Goal: Task Accomplishment & Management: Manage account settings

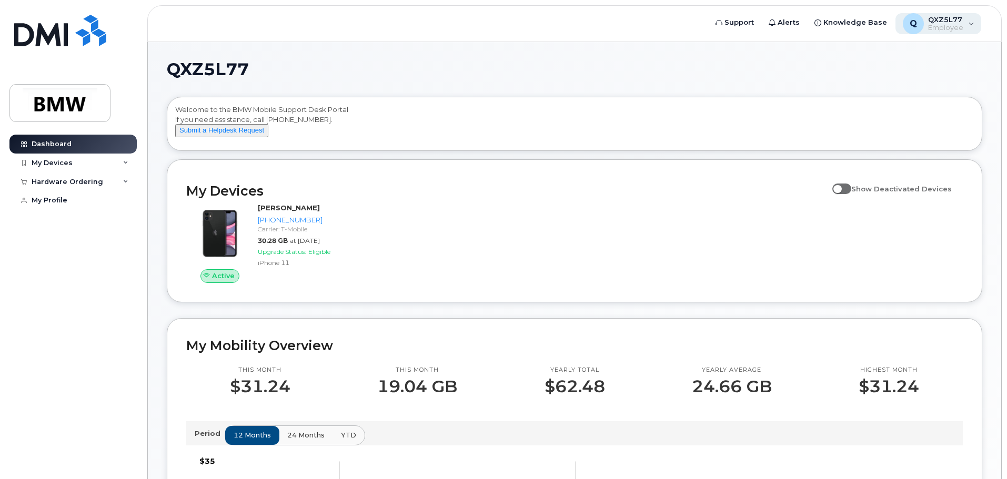
click at [965, 27] on div "Q QXZ5L77 Employee" at bounding box center [939, 23] width 86 height 21
click at [764, 72] on h1 "QXZ5L77" at bounding box center [572, 69] width 810 height 17
click at [132, 163] on div "My Devices" at bounding box center [72, 163] width 127 height 19
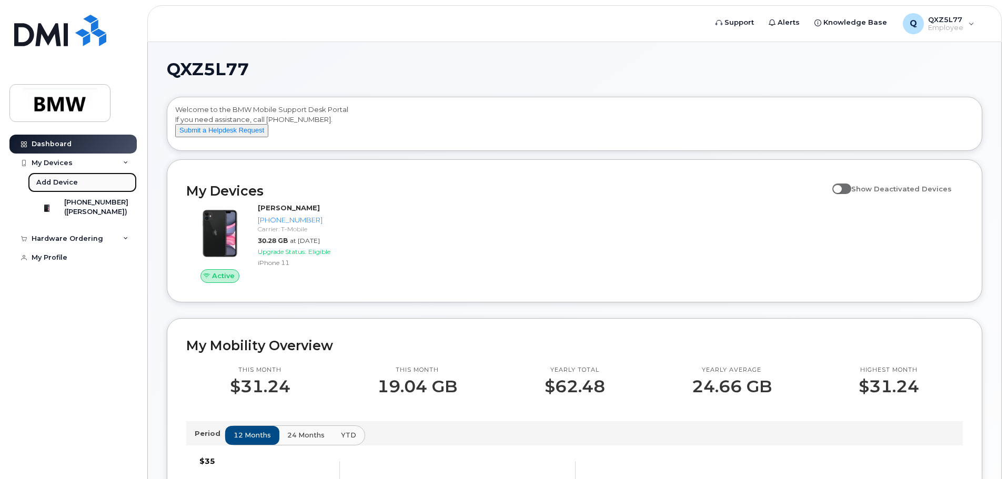
click at [67, 185] on div "Add Device" at bounding box center [57, 182] width 42 height 9
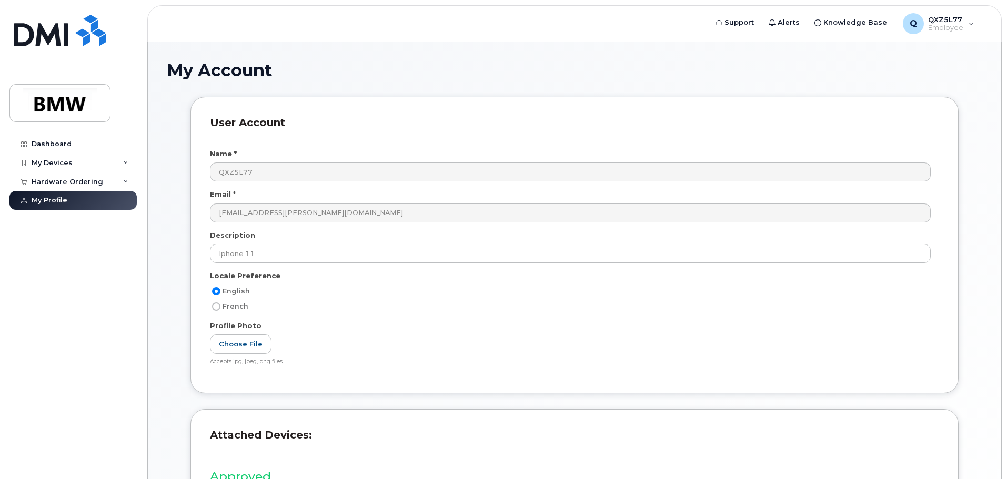
click at [260, 156] on div "Name *" at bounding box center [574, 156] width 729 height 14
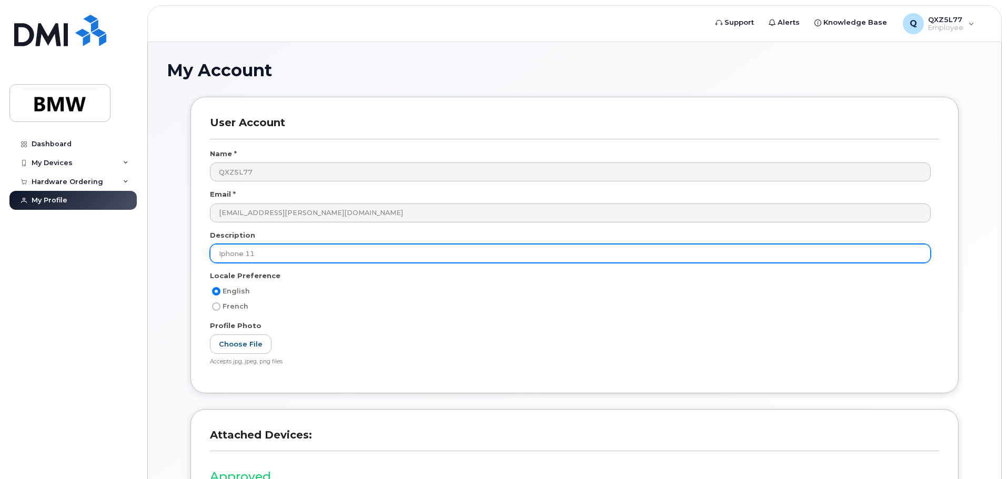
click at [253, 255] on input "Iphone 11" at bounding box center [570, 253] width 721 height 19
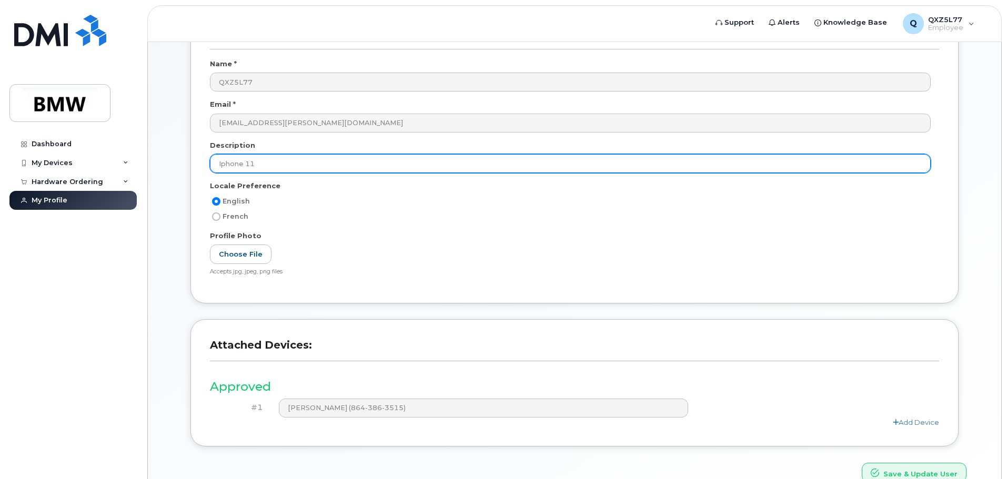
scroll to position [146, 0]
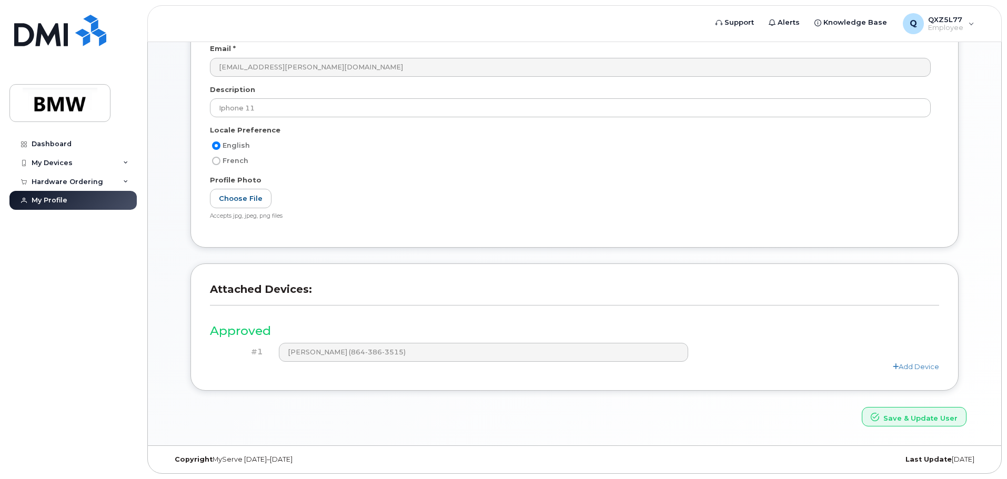
click at [909, 371] on div "Add Device" at bounding box center [574, 367] width 729 height 10
click at [911, 367] on link "Add Device" at bounding box center [916, 367] width 46 height 8
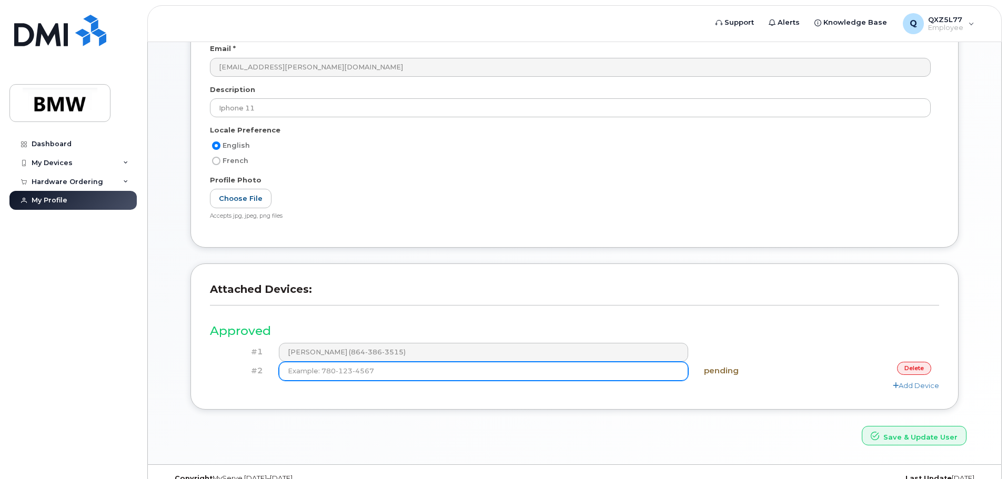
click at [469, 368] on input at bounding box center [484, 371] width 410 height 19
type input "(864"
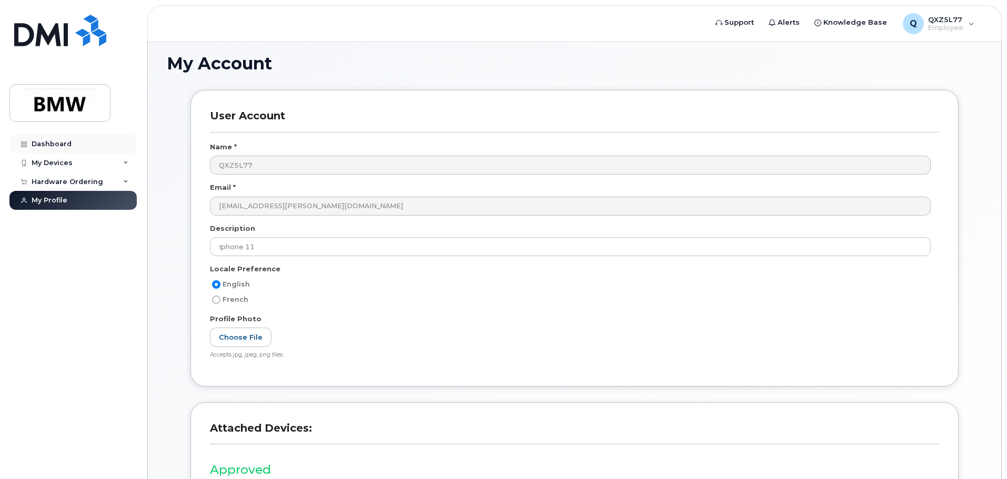
scroll to position [0, 0]
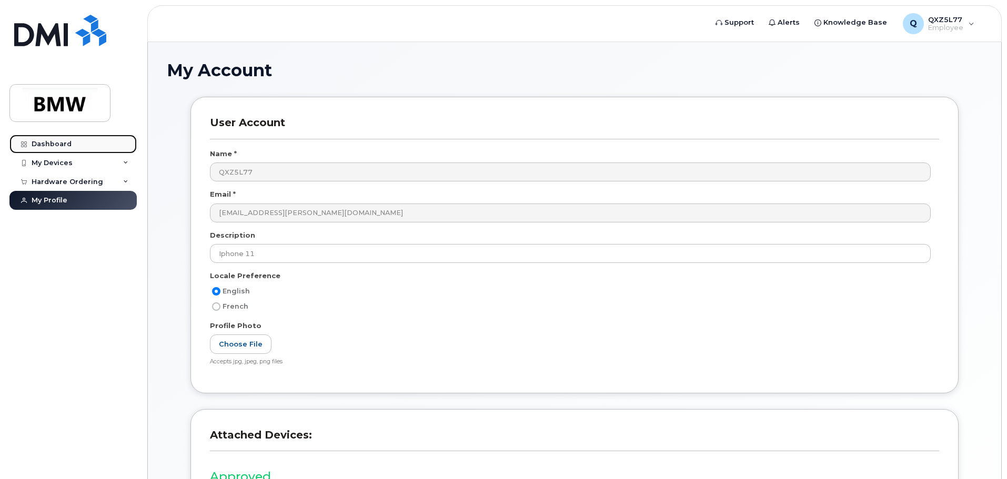
click at [58, 141] on div "Dashboard" at bounding box center [52, 144] width 40 height 8
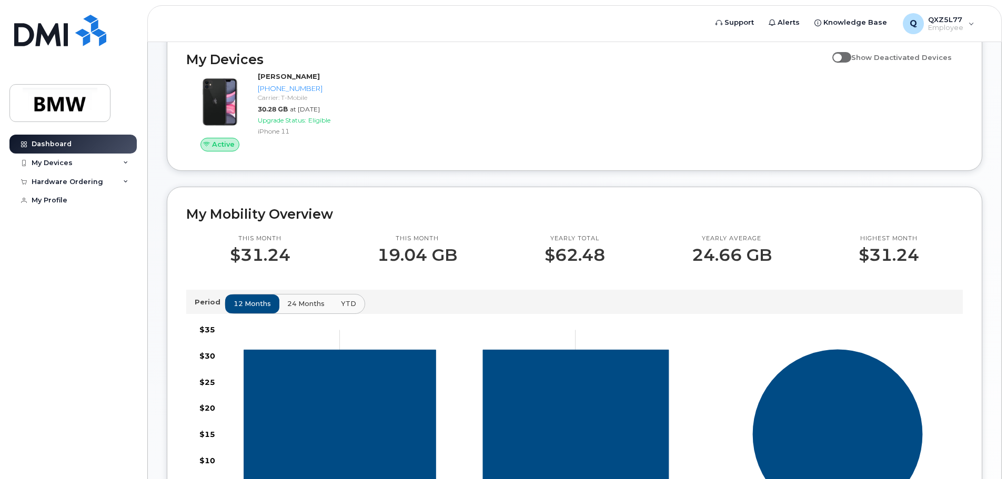
scroll to position [105, 0]
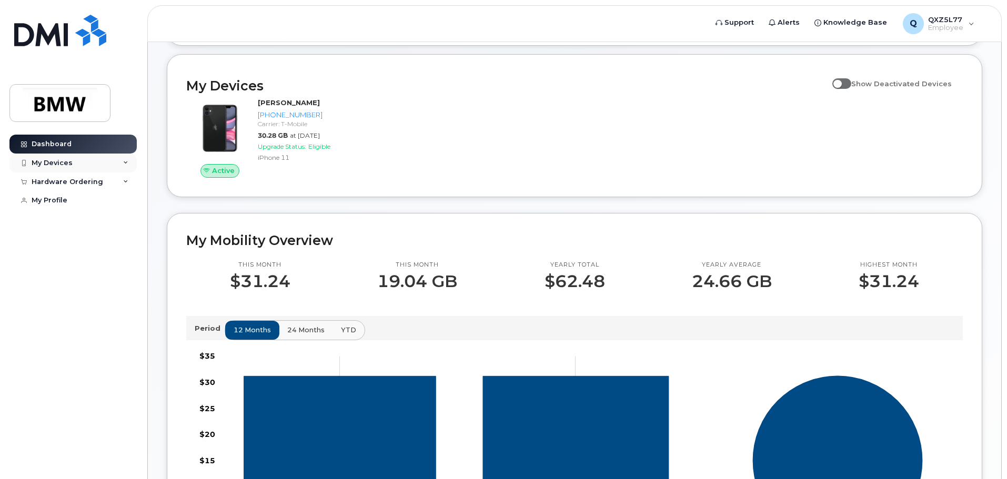
click at [128, 166] on div "My Devices" at bounding box center [72, 163] width 127 height 19
click at [83, 162] on div "My Devices" at bounding box center [72, 163] width 127 height 19
click at [69, 162] on div "My Devices" at bounding box center [52, 163] width 41 height 8
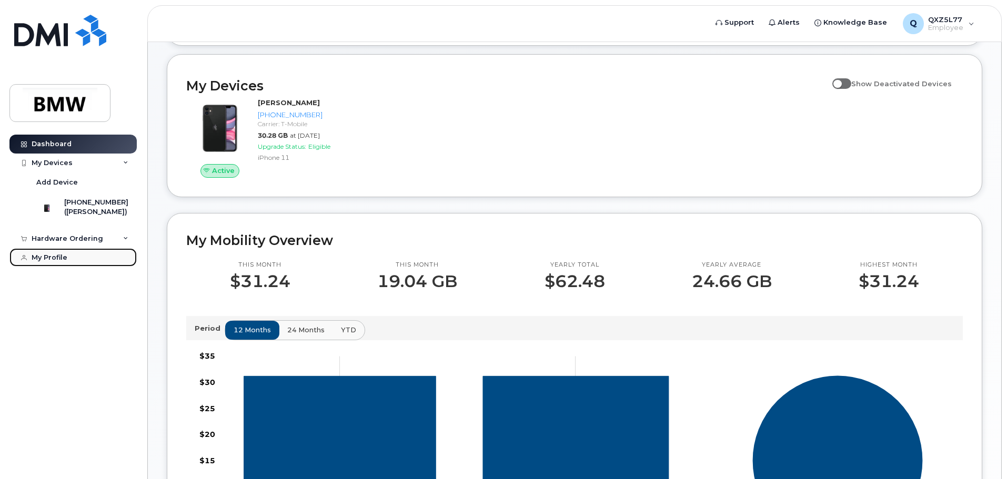
click at [56, 263] on link "My Profile" at bounding box center [72, 257] width 127 height 19
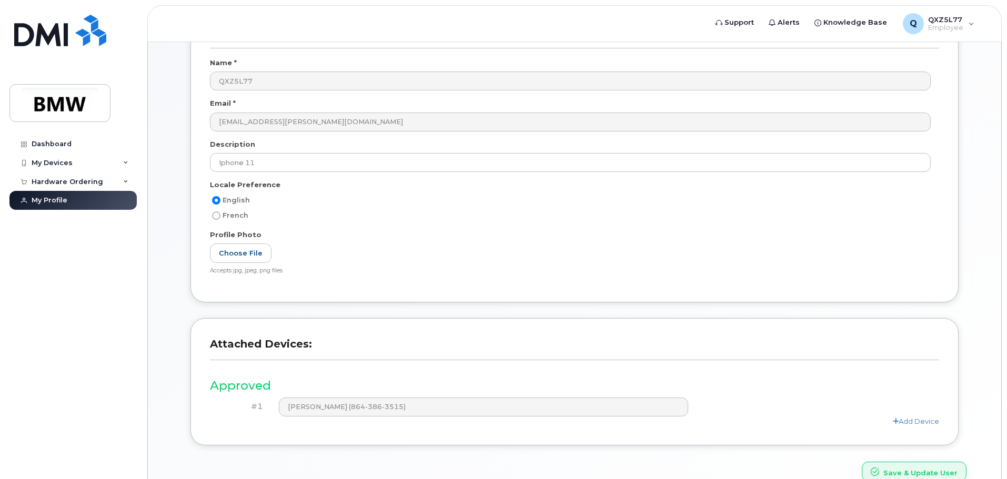
scroll to position [146, 0]
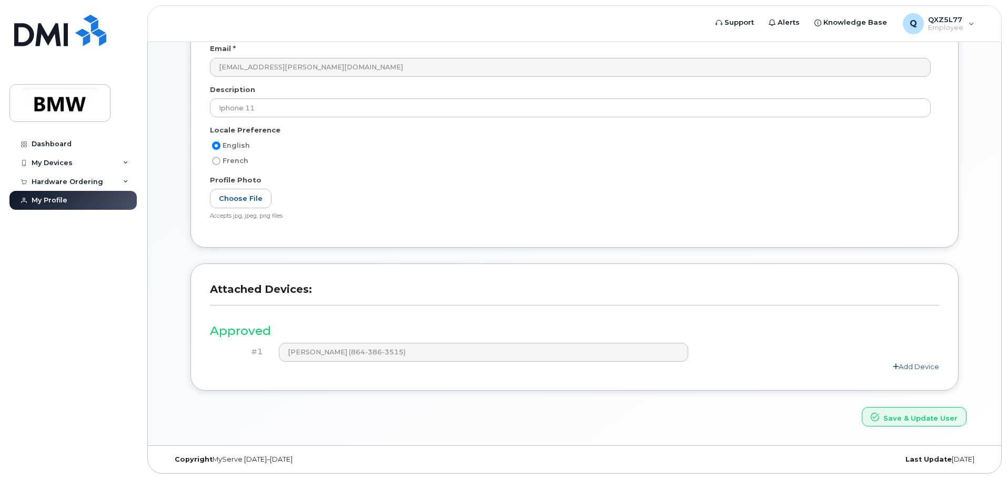
click at [918, 365] on link "Add Device" at bounding box center [916, 367] width 46 height 8
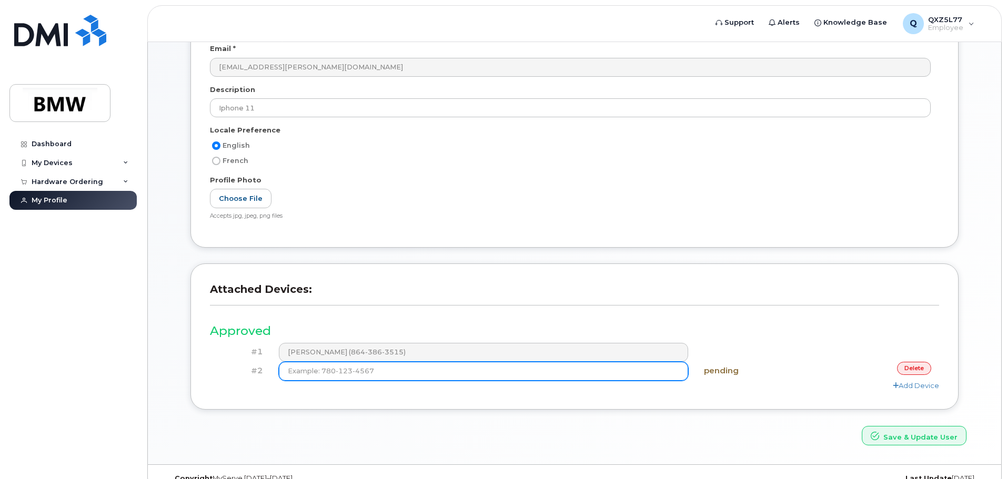
click at [485, 375] on input at bounding box center [484, 371] width 410 height 19
type input "[PHONE_NUMBER]"
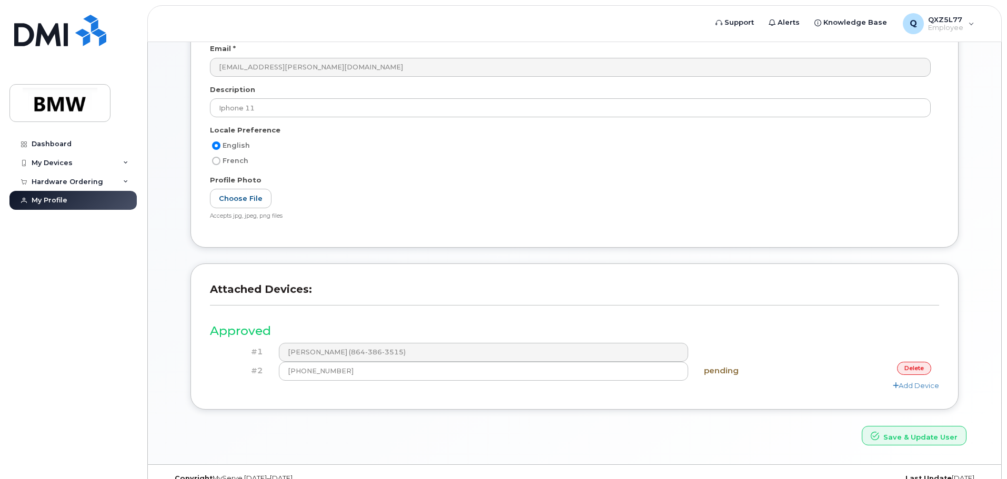
click at [659, 436] on div "Save & Update User" at bounding box center [575, 435] width 800 height 19
click at [410, 259] on div "User Account Name * QXZ5L77 Email * [EMAIL_ADDRESS][PERSON_NAME][DOMAIN_NAME] D…" at bounding box center [575, 107] width 784 height 313
click at [424, 334] on h3 "Approved" at bounding box center [574, 331] width 729 height 13
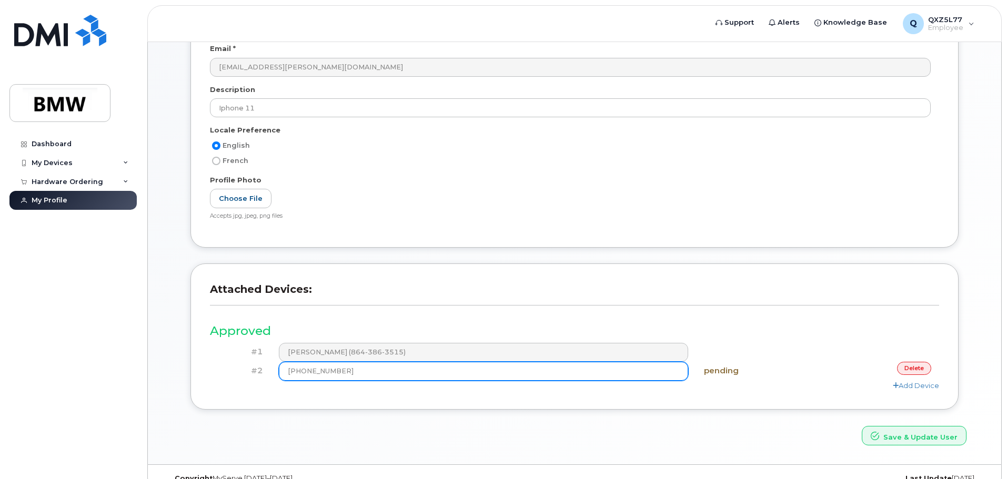
click at [363, 374] on input "(864) 386-3515" at bounding box center [484, 371] width 410 height 19
click at [862, 426] on button "Save & Update User" at bounding box center [914, 435] width 105 height 19
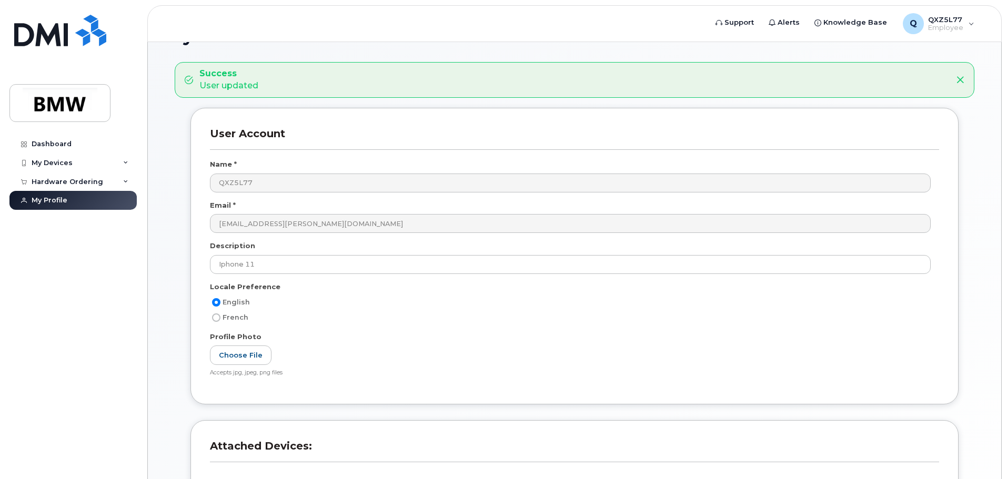
scroll to position [33, 0]
click at [72, 185] on div "Hardware Ordering" at bounding box center [68, 182] width 72 height 8
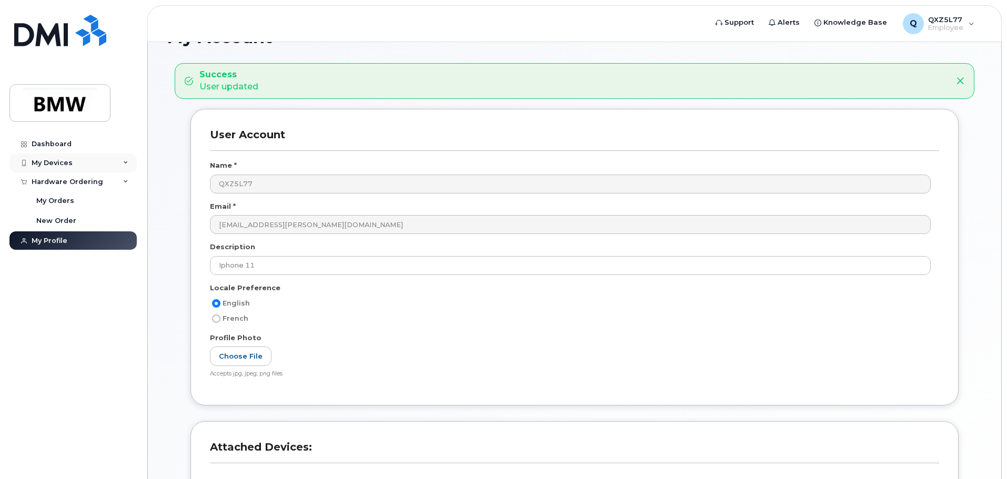
click at [72, 168] on div "My Devices" at bounding box center [72, 163] width 127 height 19
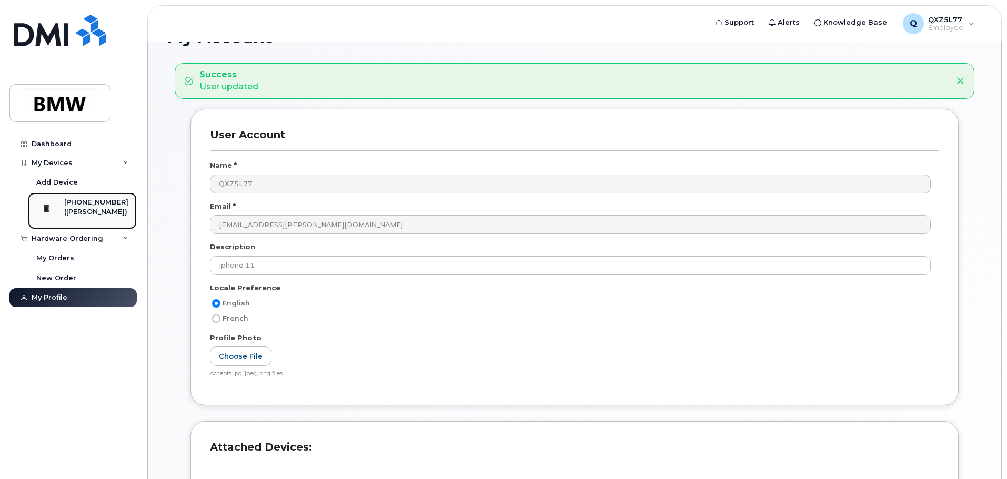
click at [70, 198] on div "864-386-3515 (Zion Marshall)" at bounding box center [80, 211] width 95 height 26
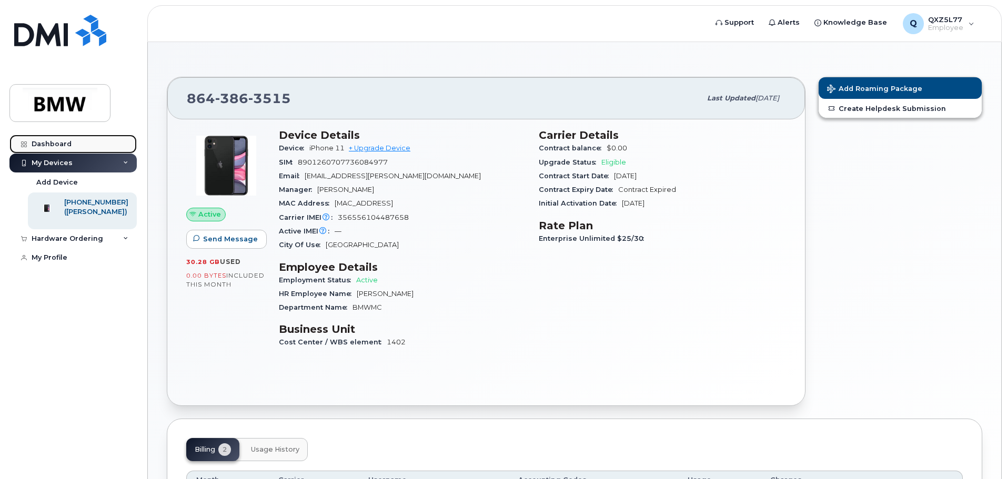
click at [84, 145] on link "Dashboard" at bounding box center [72, 144] width 127 height 19
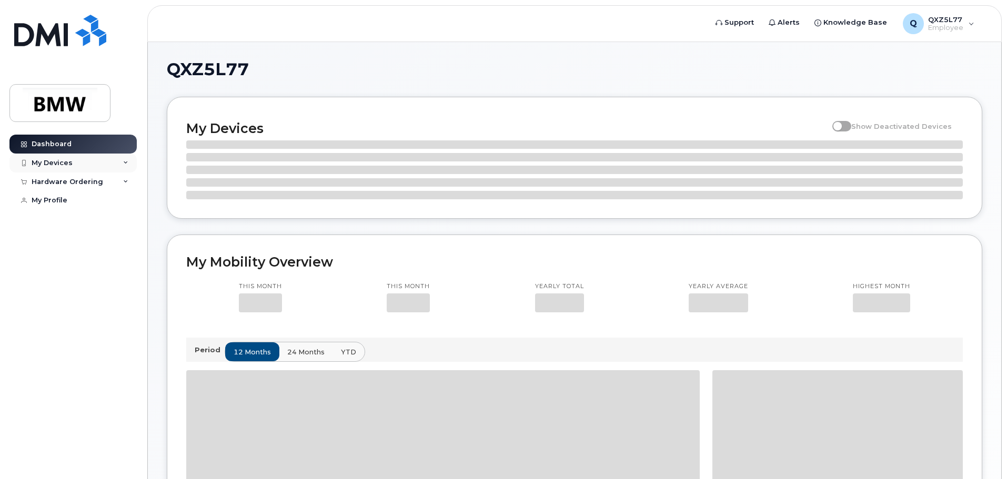
click at [86, 163] on div "My Devices" at bounding box center [72, 163] width 127 height 19
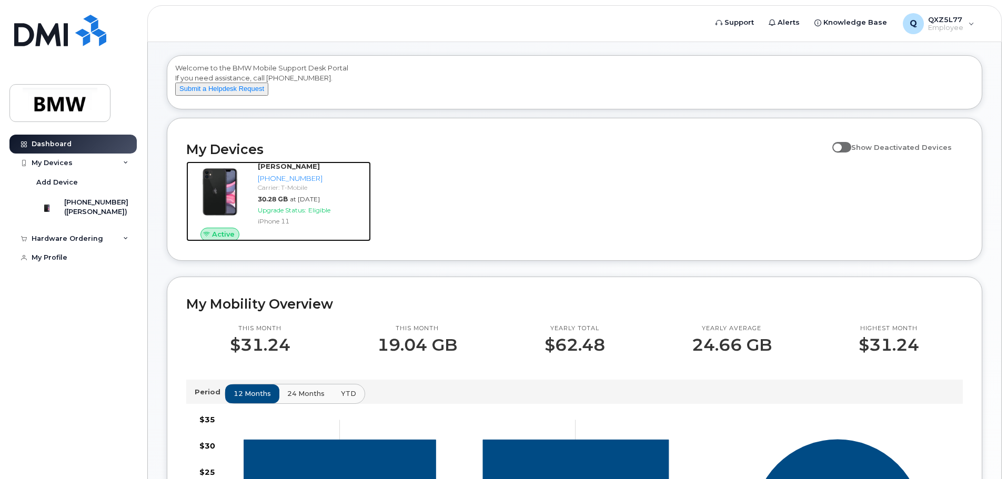
scroll to position [53, 0]
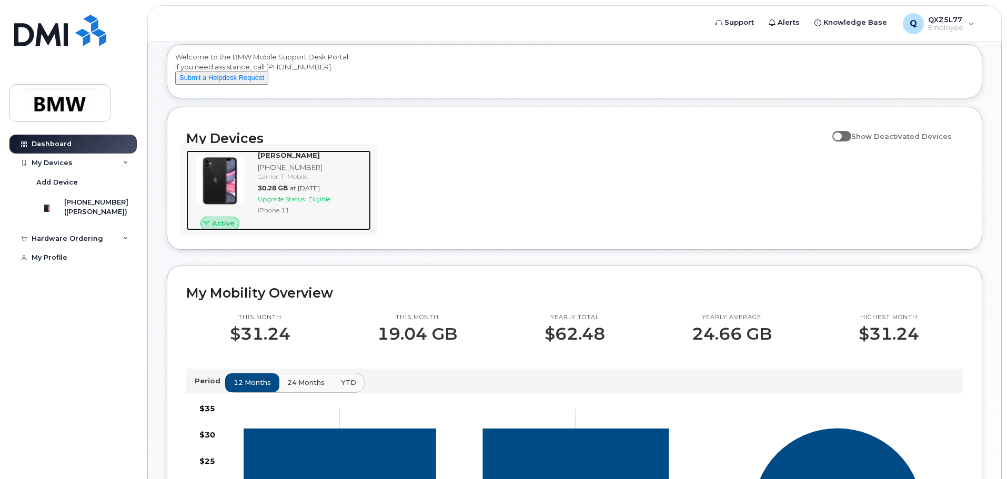
click at [290, 160] on div "[PERSON_NAME]" at bounding box center [312, 155] width 109 height 10
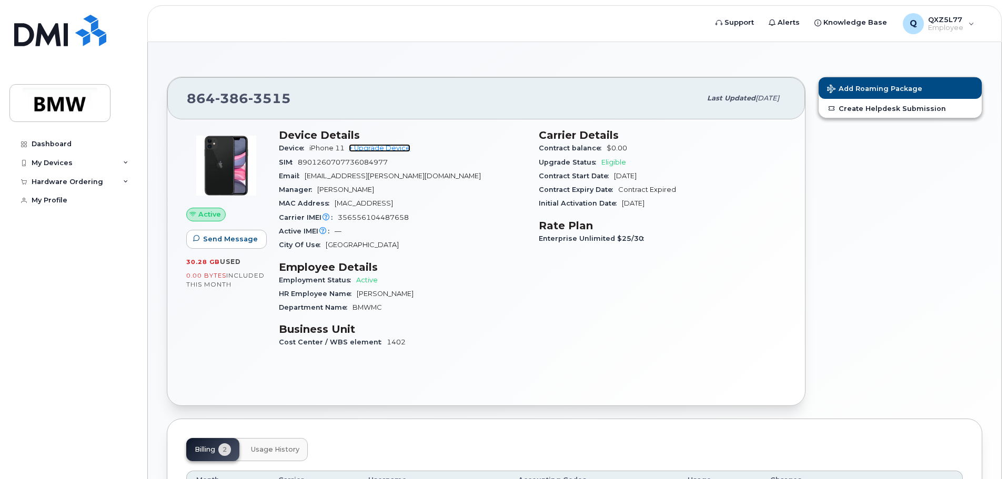
click at [383, 146] on link "+ Upgrade Device" at bounding box center [380, 148] width 62 height 8
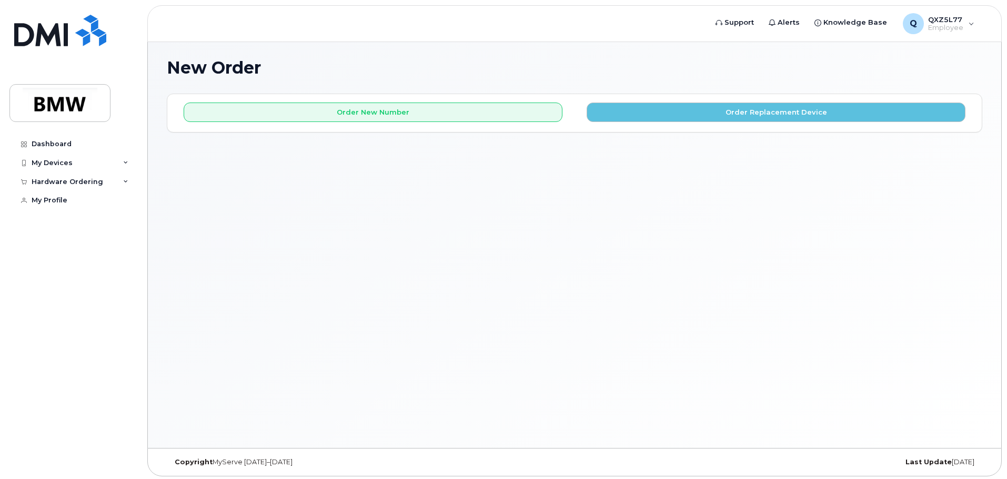
scroll to position [5, 0]
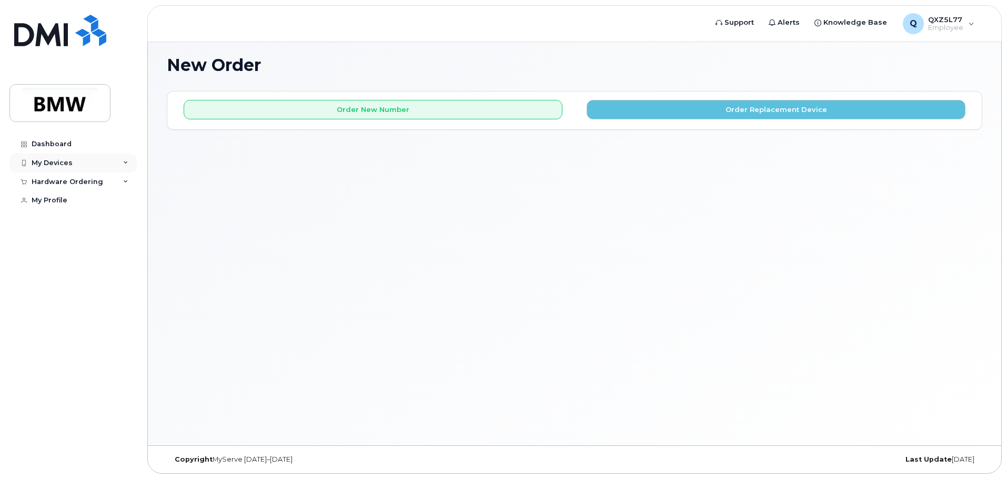
click at [86, 166] on div "My Devices" at bounding box center [72, 163] width 127 height 19
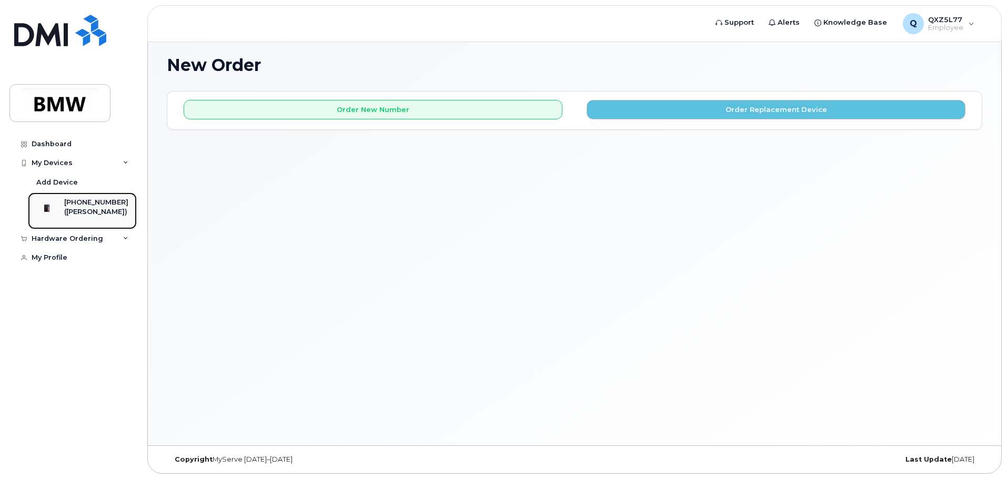
click at [94, 199] on div "[PHONE_NUMBER]" at bounding box center [96, 202] width 64 height 9
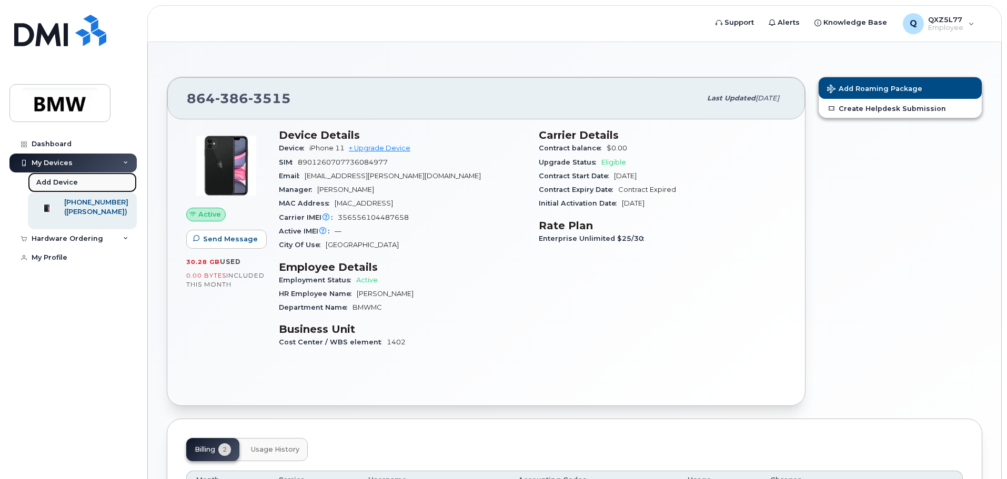
click at [68, 181] on div "Add Device" at bounding box center [57, 182] width 42 height 9
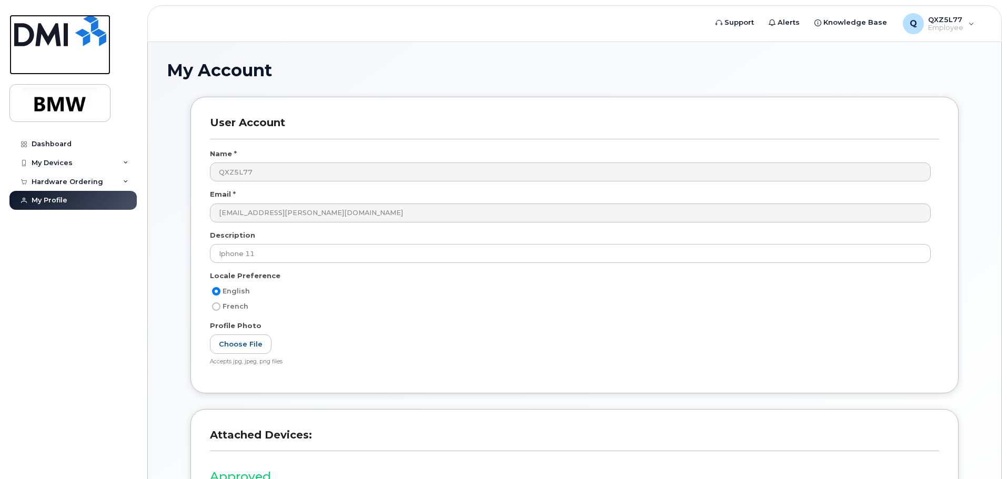
click at [56, 35] on img at bounding box center [60, 31] width 92 height 32
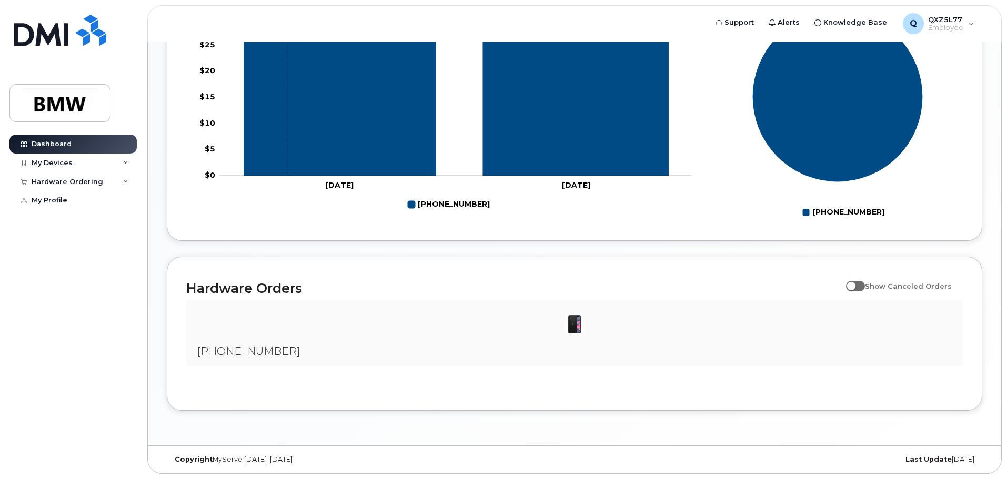
scroll to position [479, 0]
click at [873, 284] on span "Show Canceled Orders" at bounding box center [908, 286] width 87 height 8
click at [854, 284] on input "Show Canceled Orders" at bounding box center [850, 280] width 8 height 8
click at [865, 285] on span at bounding box center [855, 286] width 19 height 11
click at [854, 285] on input "Show Canceled Orders" at bounding box center [850, 280] width 8 height 8
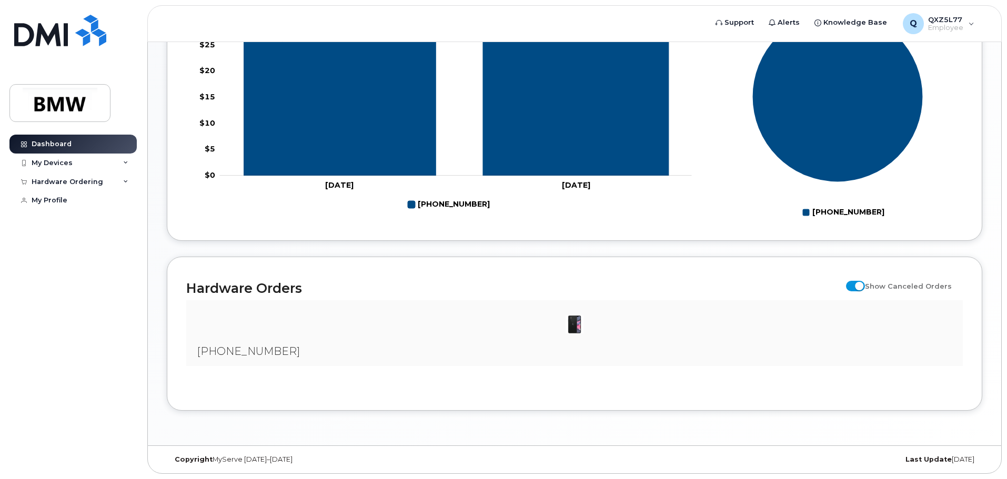
checkbox input "false"
click at [575, 325] on img at bounding box center [574, 324] width 21 height 21
click at [226, 346] on span "[PHONE_NUMBER]" at bounding box center [248, 351] width 103 height 13
click at [104, 181] on div "Hardware Ordering" at bounding box center [72, 182] width 127 height 19
click at [75, 208] on link "My Orders" at bounding box center [82, 201] width 109 height 20
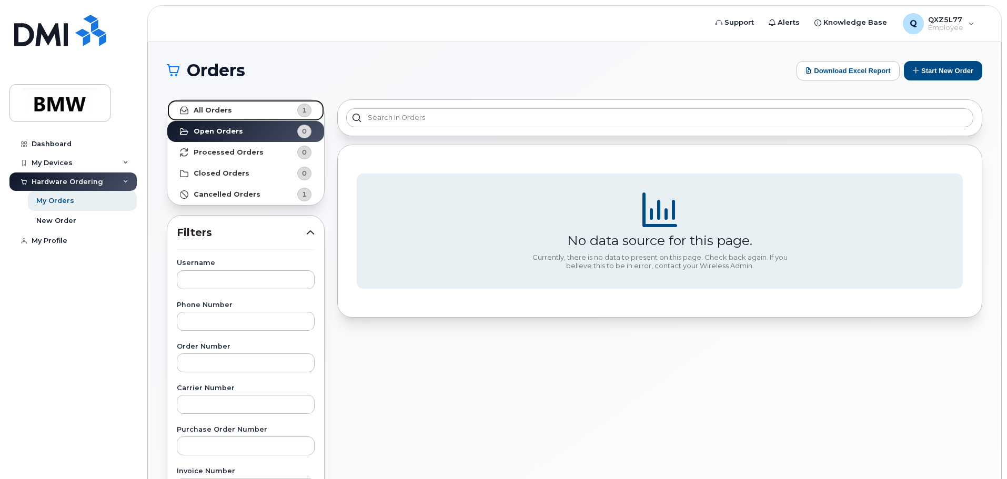
click at [253, 103] on link "All Orders 1" at bounding box center [245, 110] width 157 height 21
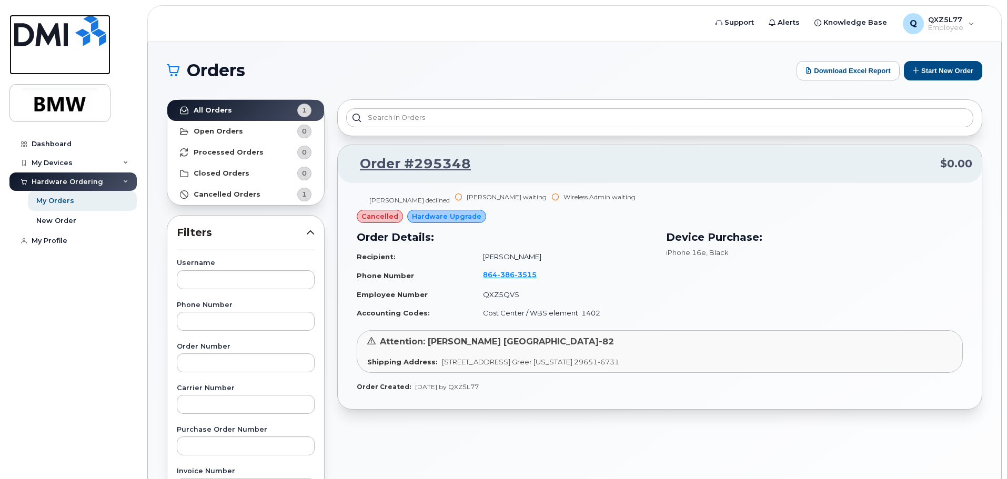
click at [53, 33] on img at bounding box center [60, 31] width 92 height 32
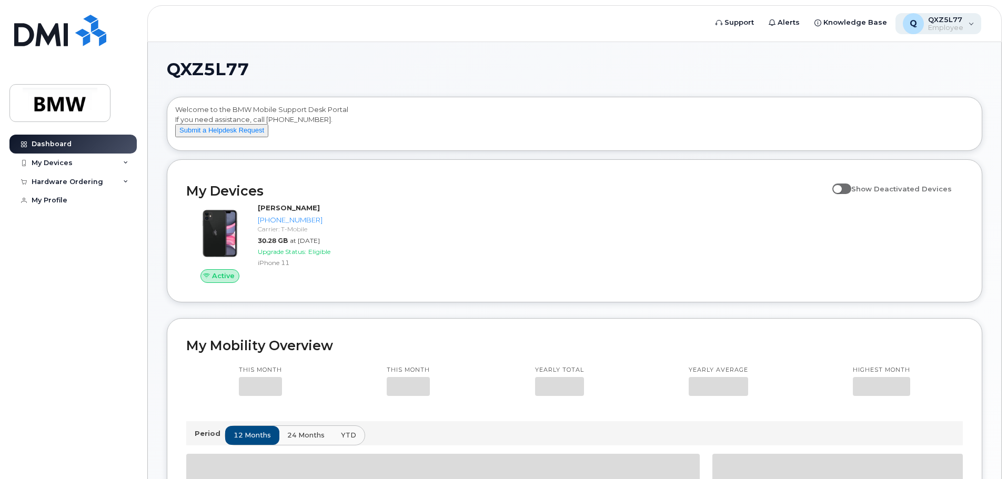
click at [965, 28] on div "Q QXZ5L77 Employee" at bounding box center [939, 23] width 86 height 21
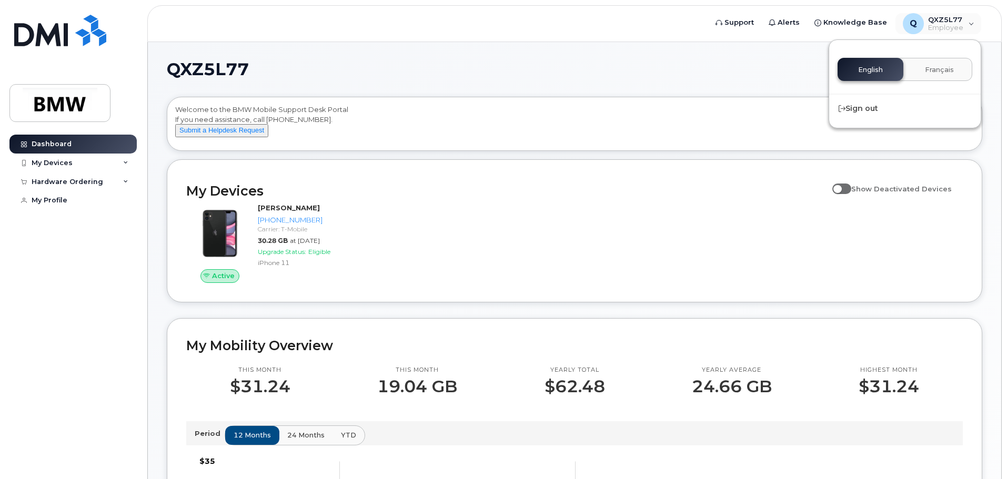
click at [554, 59] on div "QXZ5L77 Welcome to the BMW Mobile Support Desk Portal If you need assistance, c…" at bounding box center [574, 478] width 853 height 873
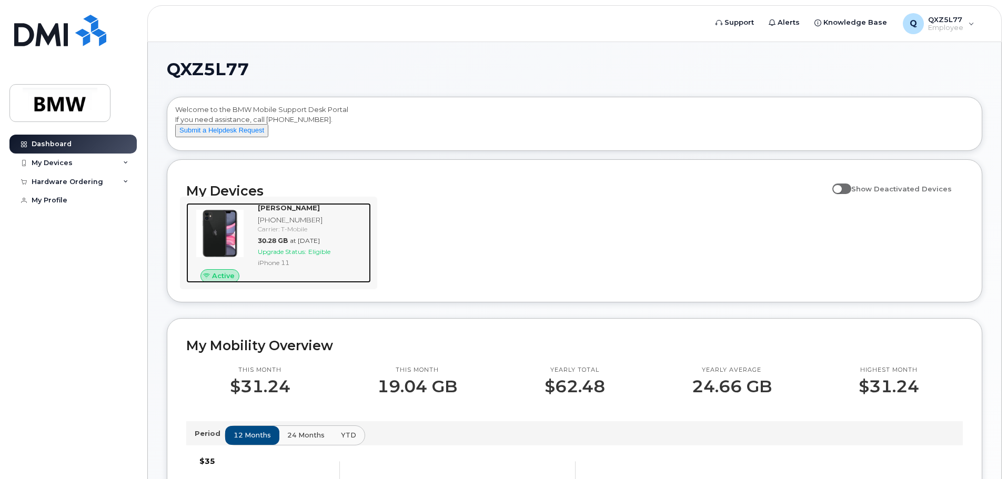
click at [229, 281] on span "Active" at bounding box center [223, 276] width 23 height 10
